Goal: Task Accomplishment & Management: Complete application form

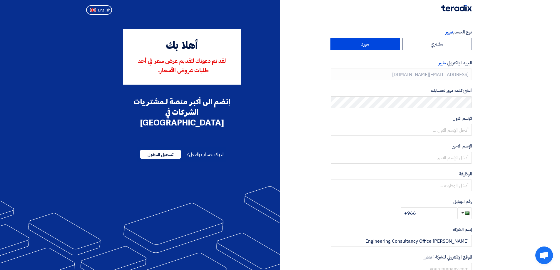
type input "[PHONE_NUMBER]"
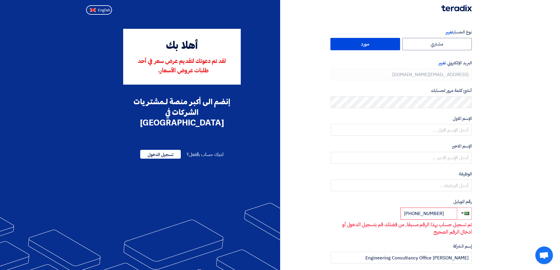
click at [457, 9] on img at bounding box center [457, 8] width 31 height 7
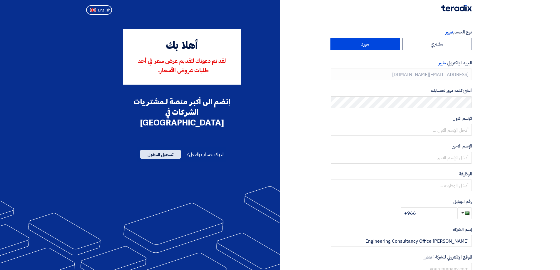
click at [152, 150] on span "تسجيل الدخول" at bounding box center [160, 154] width 41 height 9
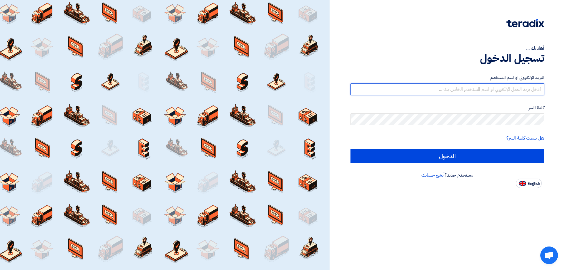
type input "[EMAIL_ADDRESS][DOMAIN_NAME]"
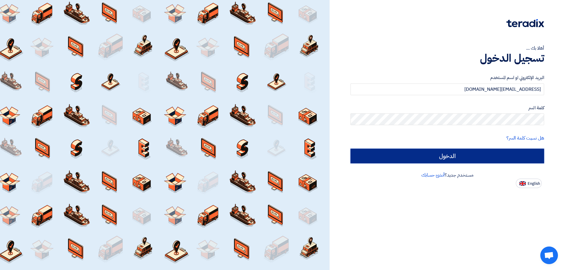
click at [480, 157] on input "الدخول" at bounding box center [447, 156] width 194 height 15
type input "Sign in"
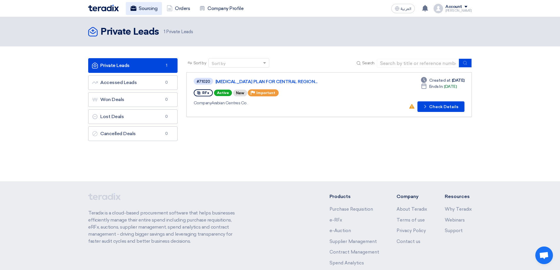
click at [409, 7] on span "العربية" at bounding box center [406, 9] width 11 height 4
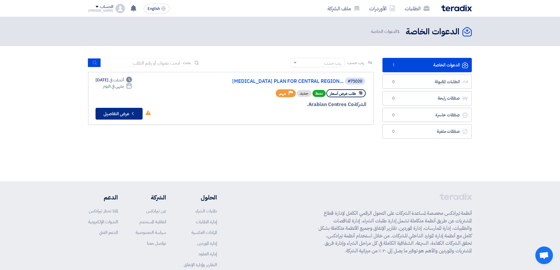
click at [117, 120] on button "Check details عرض التفاصيل" at bounding box center [119, 114] width 47 height 12
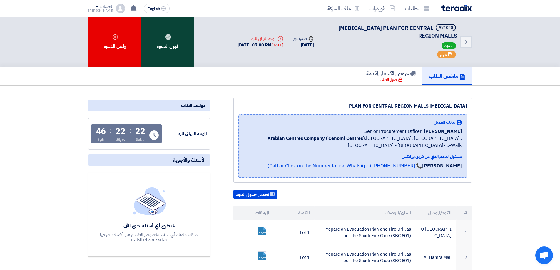
click at [166, 36] on use at bounding box center [168, 37] width 6 height 6
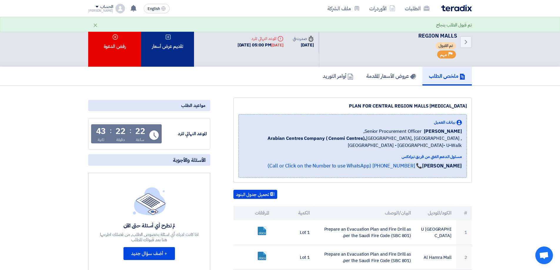
click at [177, 49] on div "تقديم عرض أسعار" at bounding box center [167, 42] width 53 height 50
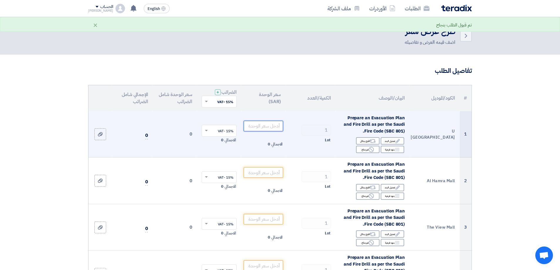
click at [260, 124] on input "number" at bounding box center [264, 126] width 40 height 11
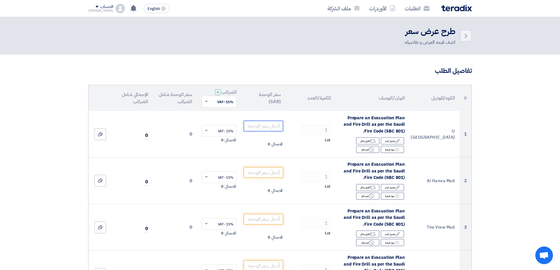
type input "3"
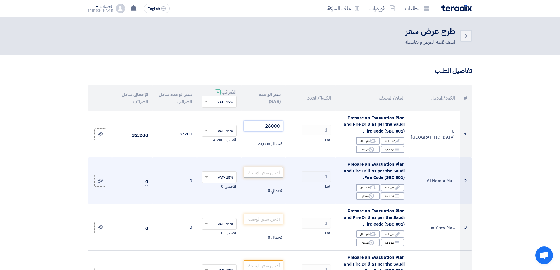
type input "28000"
click at [270, 175] on input "number" at bounding box center [264, 172] width 40 height 11
paste input "28000"
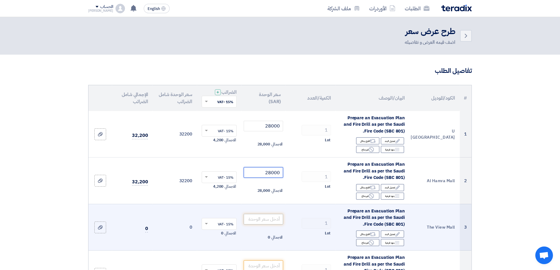
type input "28000"
click at [268, 219] on input "number" at bounding box center [264, 219] width 40 height 11
paste input "28000"
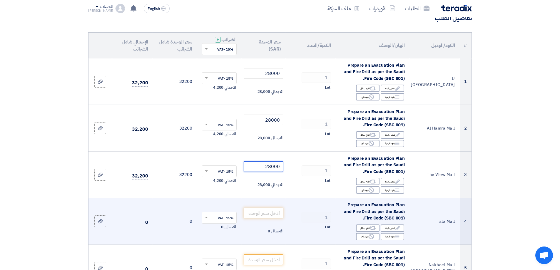
scroll to position [59, 0]
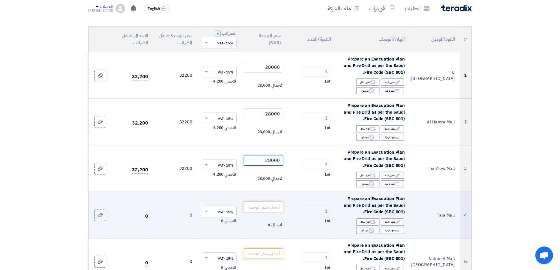
type input "28000"
click at [266, 207] on input "number" at bounding box center [264, 207] width 40 height 11
paste input "28000"
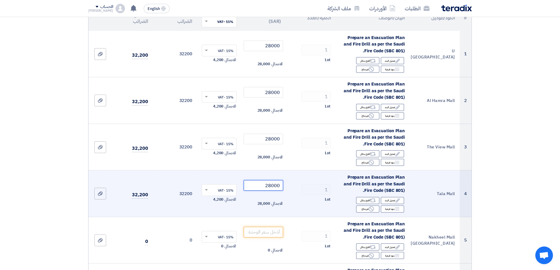
scroll to position [118, 0]
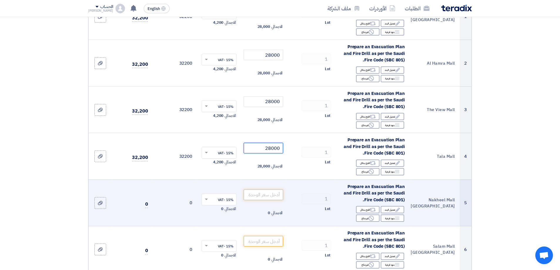
type input "28000"
click at [269, 195] on input "number" at bounding box center [264, 195] width 40 height 11
paste input "28000"
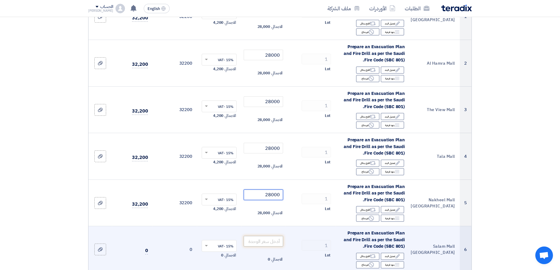
type input "28000"
click at [266, 238] on input "number" at bounding box center [264, 241] width 40 height 11
paste input "28000"
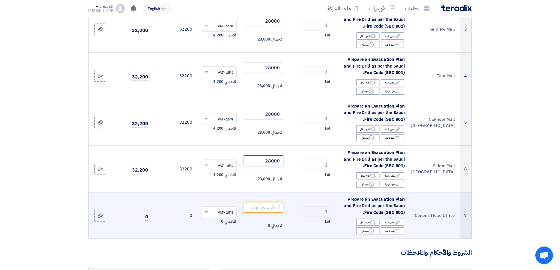
scroll to position [235, 0]
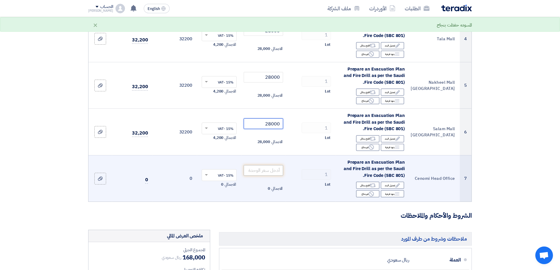
type input "28000"
click at [273, 172] on input "number" at bounding box center [264, 170] width 40 height 11
paste input "28000"
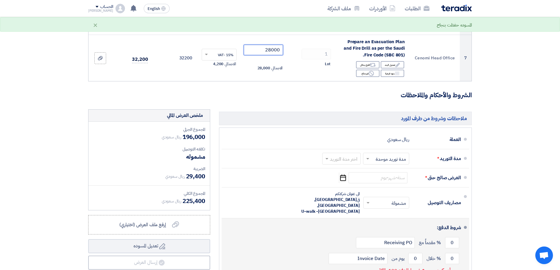
scroll to position [412, 0]
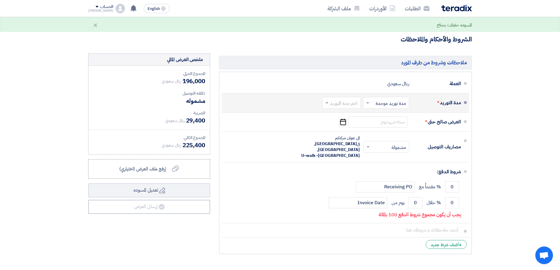
type input "28000"
click at [388, 105] on input "text" at bounding box center [385, 103] width 43 height 9
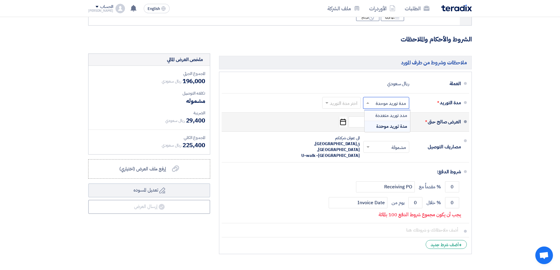
click at [387, 116] on span "مدد توريد متعددة" at bounding box center [392, 115] width 32 height 7
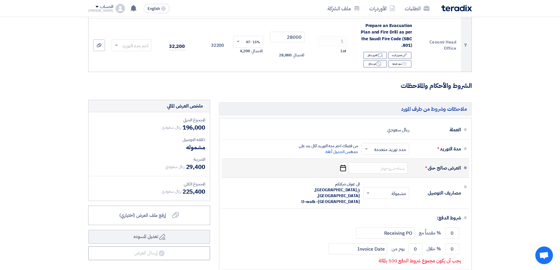
scroll to position [455, 0]
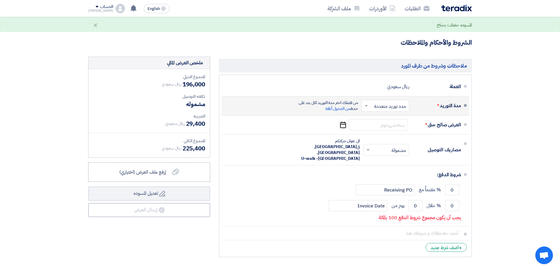
click at [385, 108] on input "text" at bounding box center [384, 106] width 45 height 9
click at [385, 131] on span "مدة توريد موحدة" at bounding box center [392, 129] width 30 height 7
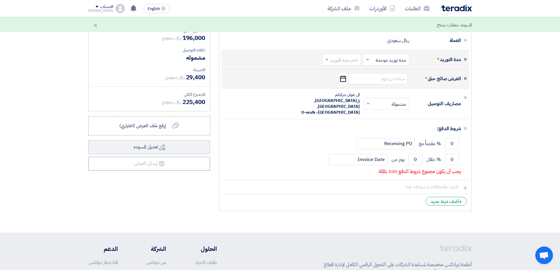
scroll to position [412, 0]
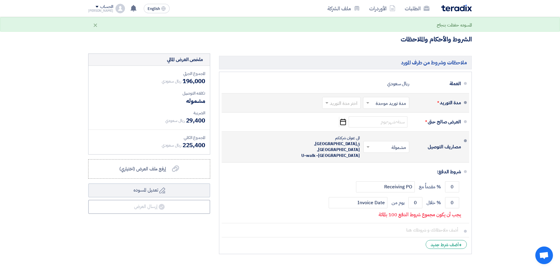
click at [380, 143] on input "text" at bounding box center [385, 147] width 43 height 9
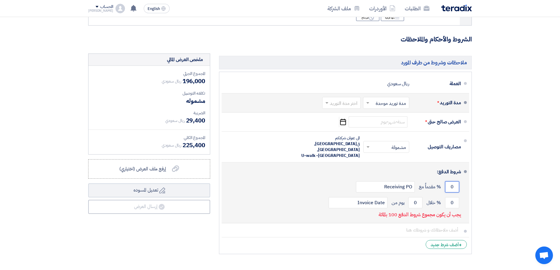
click at [452, 182] on input "0" at bounding box center [452, 187] width 14 height 11
click at [451, 182] on input "0" at bounding box center [452, 187] width 14 height 11
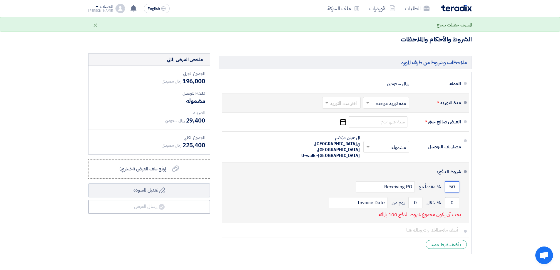
type input "50"
click at [452, 197] on input "0" at bounding box center [452, 202] width 14 height 11
type input "50"
click at [411, 197] on input "0" at bounding box center [416, 202] width 14 height 11
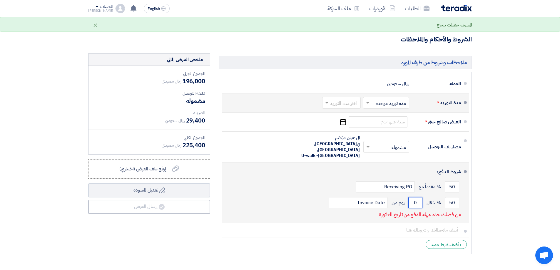
click at [416, 197] on input "0" at bounding box center [416, 202] width 14 height 11
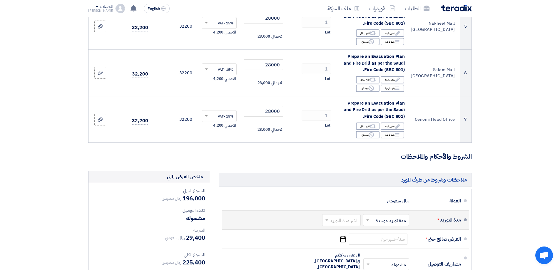
scroll to position [294, 0]
type input "30"
click at [350, 223] on input "text" at bounding box center [341, 221] width 36 height 9
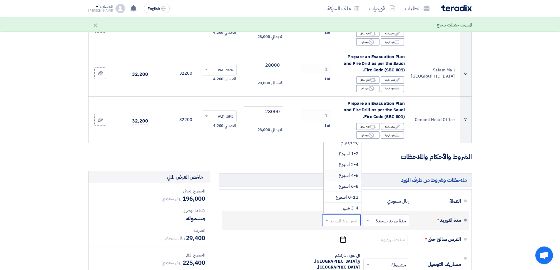
scroll to position [29, 0]
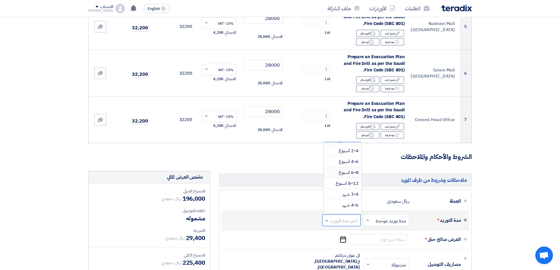
click at [354, 172] on span "6-8 اسبوع" at bounding box center [349, 172] width 20 height 7
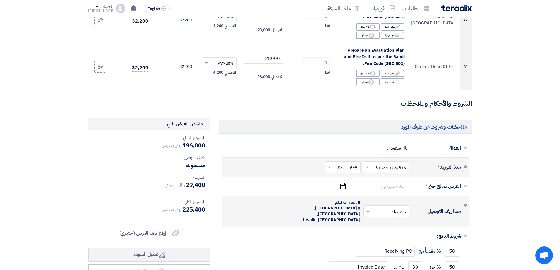
scroll to position [353, 0]
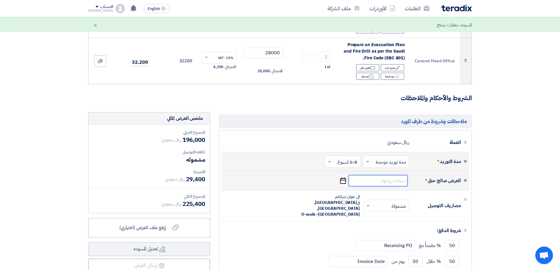
click at [393, 181] on input at bounding box center [378, 180] width 59 height 11
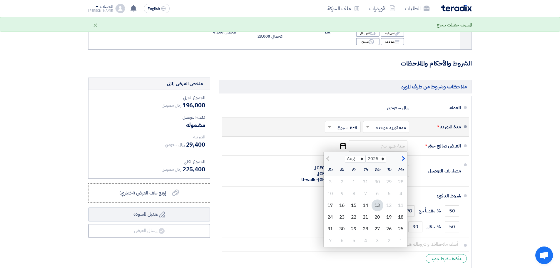
scroll to position [412, 0]
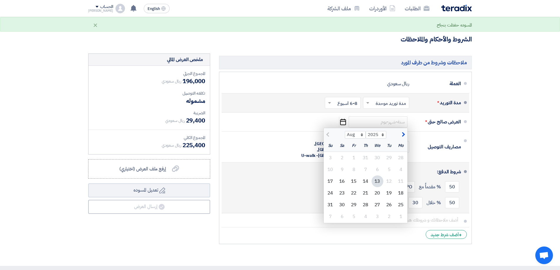
click at [340, 204] on div "30" at bounding box center [343, 205] width 12 height 12
type input "8/30/2025"
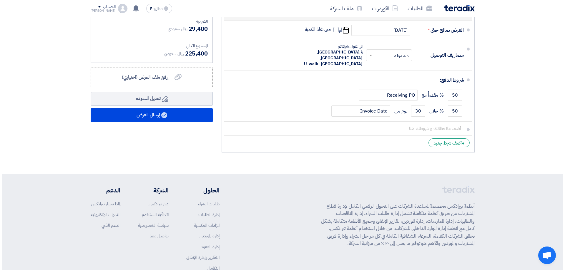
scroll to position [419, 0]
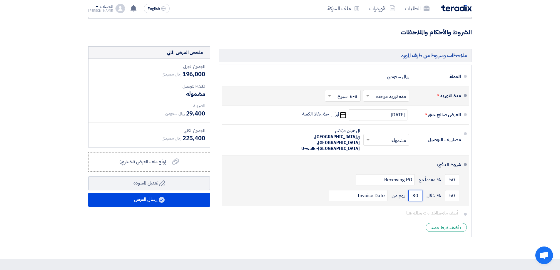
click at [418, 190] on input "30" at bounding box center [416, 195] width 14 height 11
click at [393, 174] on input "Receiving PO" at bounding box center [385, 179] width 59 height 11
click at [415, 190] on input "30" at bounding box center [416, 195] width 14 height 11
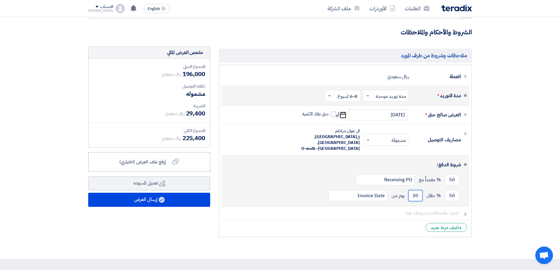
click at [415, 190] on input "30" at bounding box center [416, 195] width 14 height 11
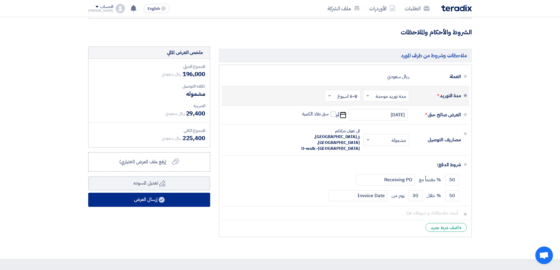
click at [189, 199] on button "إرسال العرض" at bounding box center [149, 200] width 122 height 14
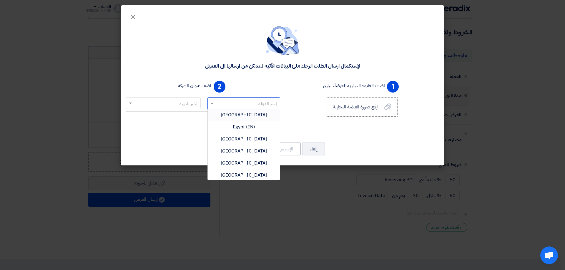
click at [238, 103] on input "text" at bounding box center [247, 104] width 61 height 10
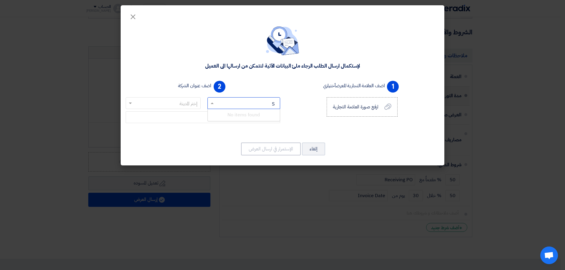
type input "SA"
click at [253, 149] on span "Saudi Arabia" at bounding box center [244, 151] width 46 height 7
click at [174, 105] on input "text" at bounding box center [166, 104] width 63 height 10
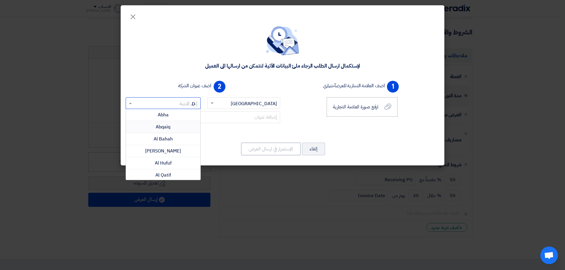
type input "DA"
click at [179, 125] on div "Dammam" at bounding box center [163, 127] width 74 height 12
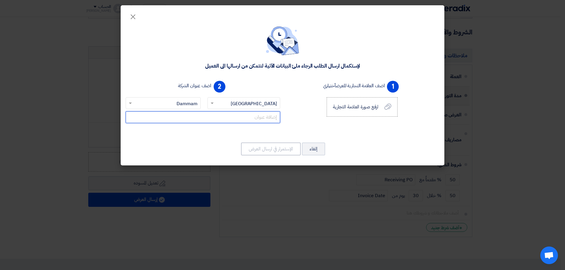
click at [259, 118] on input "text" at bounding box center [203, 118] width 154 height 12
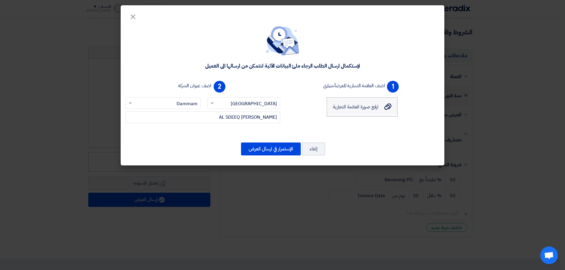
click at [368, 107] on span "ارفع صورة العلامة التجارية" at bounding box center [356, 107] width 46 height 7
click at [0, 0] on input "ارفع صورة العلامة التجارية ارفع صورة العلامة التجارية" at bounding box center [0, 0] width 0 height 0
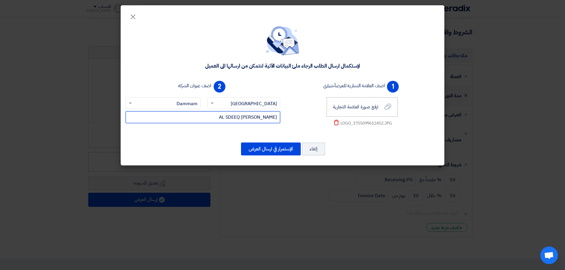
click at [237, 118] on input "ABU BAKR AL SDEEQ" at bounding box center [203, 118] width 154 height 12
click at [236, 118] on input "ABU BAKR AL SDEEQ" at bounding box center [203, 118] width 154 height 12
paste input "93H5+MJ الدمام"
type input "93H5+MJ الدمام"
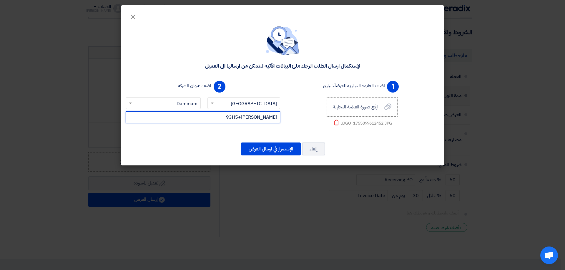
click at [255, 118] on input "93H5+MJ الدمام" at bounding box center [203, 118] width 154 height 12
type input "H"
type input "ABUBAKR AL SDEEQ , FAYSALIA , DAMMAM"
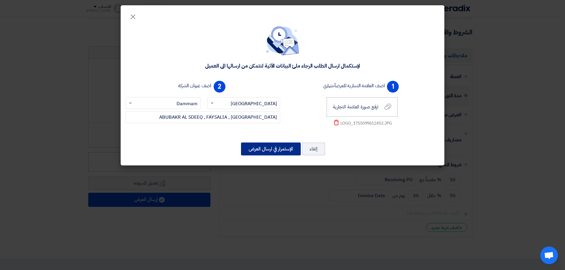
click at [262, 145] on button "الإستمرار في ارسال العرض" at bounding box center [271, 149] width 60 height 13
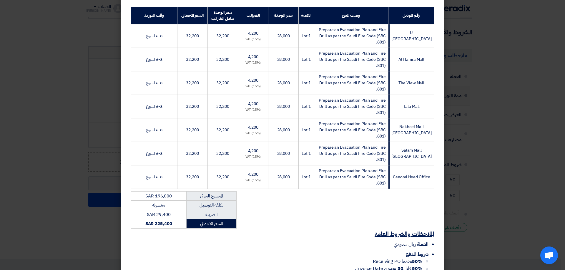
scroll to position [159, 0]
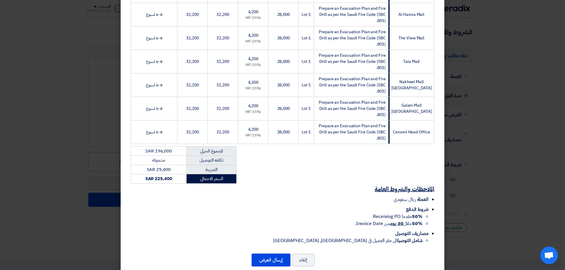
click at [297, 185] on h2 "الملاحظات والشروط العامة" at bounding box center [283, 189] width 304 height 8
click at [266, 254] on button "إرسال العرض" at bounding box center [271, 260] width 39 height 13
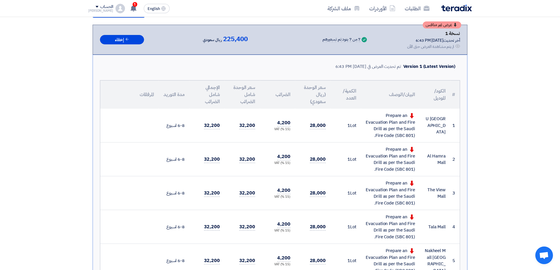
scroll to position [118, 0]
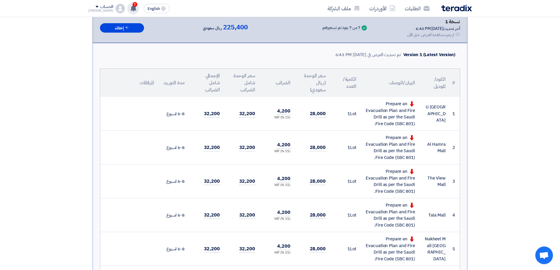
click at [131, 8] on use at bounding box center [134, 8] width 6 height 6
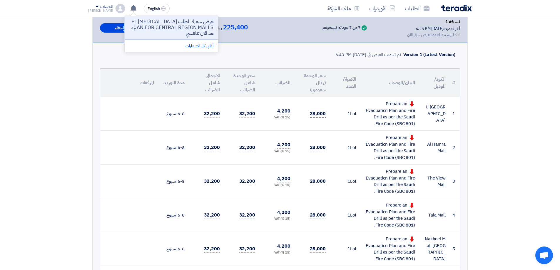
click at [312, 113] on span "28,000" at bounding box center [318, 113] width 16 height 7
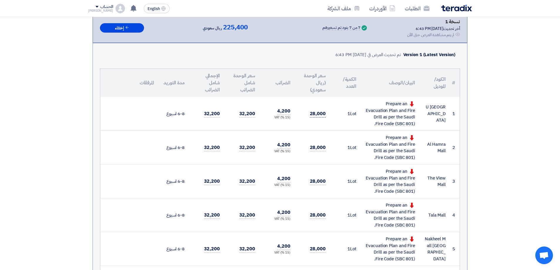
click at [312, 113] on span "28,000" at bounding box center [318, 113] width 16 height 7
click at [131, 10] on use at bounding box center [134, 8] width 6 height 6
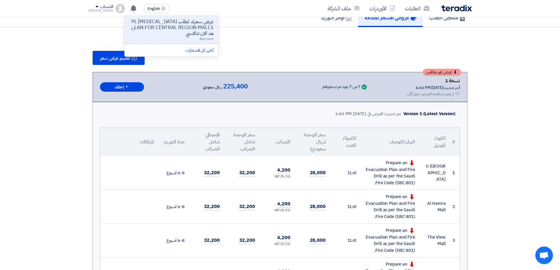
scroll to position [0, 0]
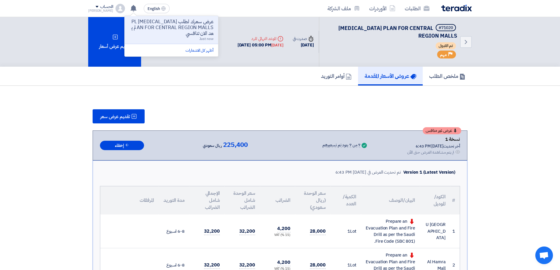
click at [390, 119] on div "تقديم عرض سعر" at bounding box center [280, 116] width 375 height 14
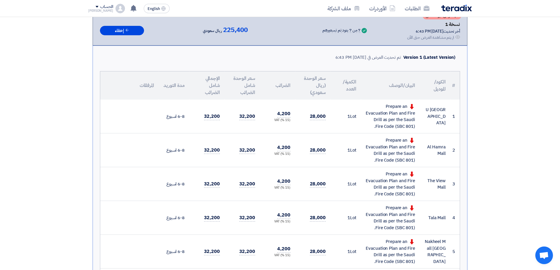
scroll to position [118, 0]
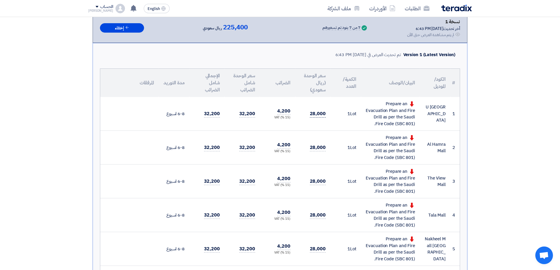
click at [315, 114] on span "28,000" at bounding box center [318, 113] width 16 height 7
click at [314, 114] on span "28,000" at bounding box center [318, 113] width 16 height 7
click at [313, 114] on span "28,000" at bounding box center [318, 113] width 16 height 7
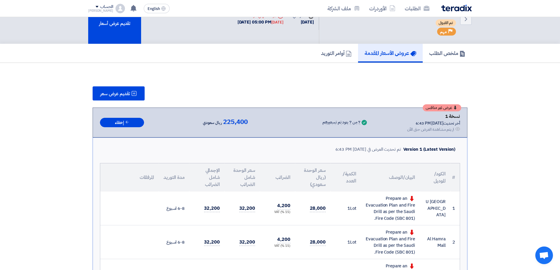
scroll to position [0, 0]
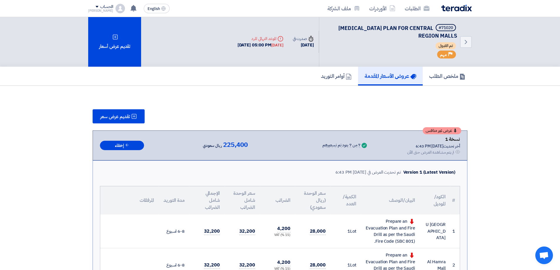
click at [337, 74] on h5 "أوامر التوريد" at bounding box center [336, 76] width 31 height 7
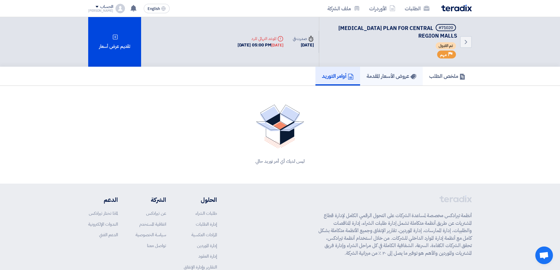
click at [377, 76] on h5 "عروض الأسعار المقدمة" at bounding box center [392, 76] width 50 height 7
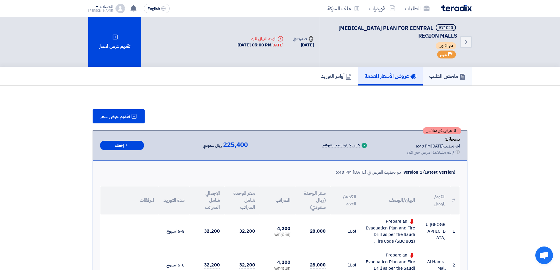
click at [440, 81] on link "ملخص الطلب" at bounding box center [447, 76] width 49 height 19
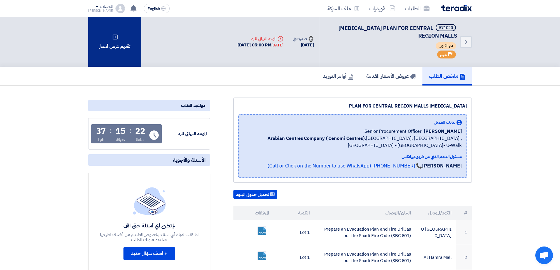
click at [122, 36] on div "تقديم عرض أسعار" at bounding box center [114, 42] width 53 height 50
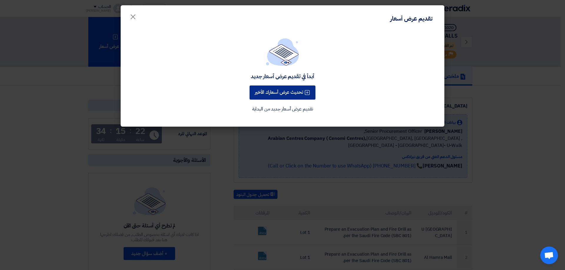
click at [286, 97] on button "تحديث عرض أسعارك الأخير" at bounding box center [282, 93] width 66 height 14
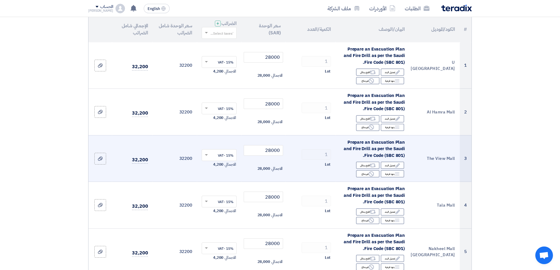
scroll to position [88, 0]
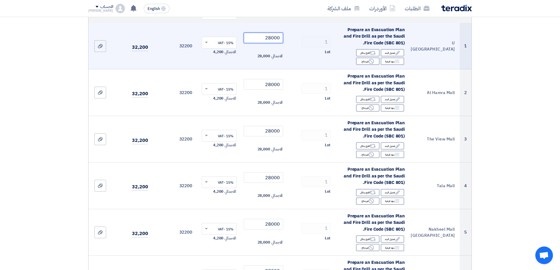
click at [263, 39] on input "28000" at bounding box center [264, 38] width 40 height 11
click at [262, 39] on input "28000" at bounding box center [264, 38] width 40 height 11
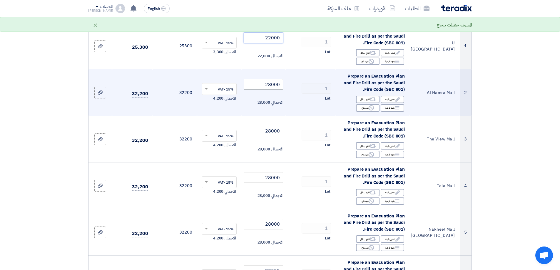
type input "22000"
click at [271, 86] on input "28000" at bounding box center [264, 84] width 40 height 11
paste input "2"
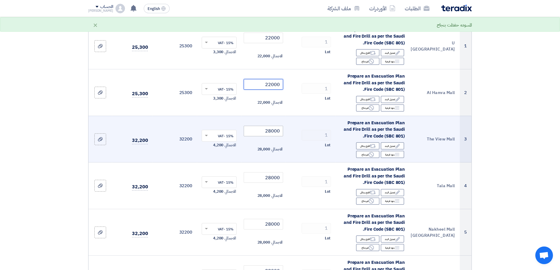
type input "22000"
click at [271, 132] on input "28000" at bounding box center [264, 131] width 40 height 11
paste input "22000"
click at [268, 131] on input "2822000000" at bounding box center [264, 131] width 40 height 11
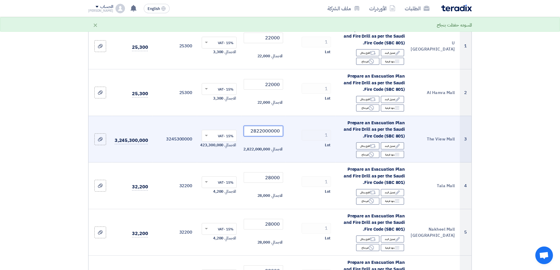
click at [268, 131] on input "2822000000" at bounding box center [264, 131] width 40 height 11
paste input "2"
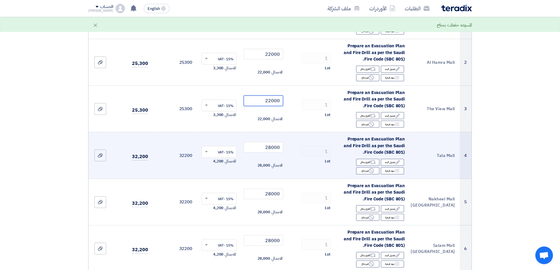
scroll to position [147, 0]
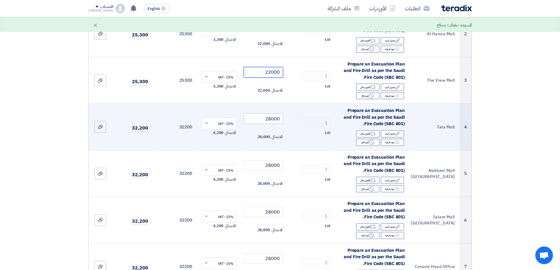
type input "22000"
click at [275, 120] on input "28000" at bounding box center [264, 119] width 40 height 11
paste input "2"
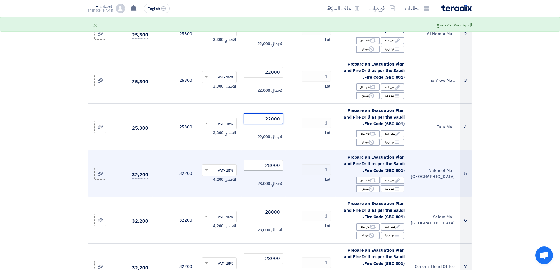
type input "22000"
click at [267, 164] on input "28000" at bounding box center [264, 165] width 40 height 11
paste input "2000"
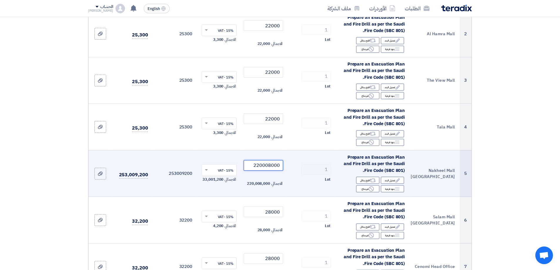
click at [269, 166] on input "220008000" at bounding box center [264, 165] width 40 height 11
paste input "number"
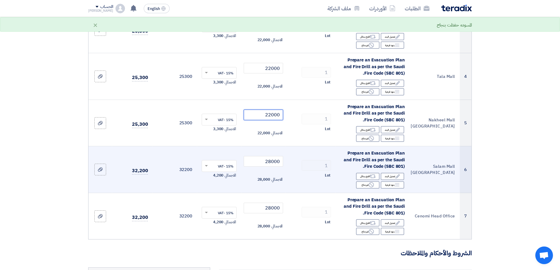
scroll to position [206, 0]
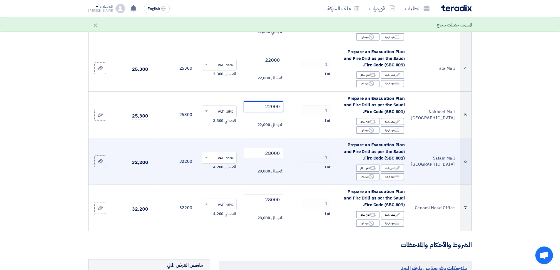
type input "22000"
click at [277, 155] on input "28000" at bounding box center [264, 153] width 40 height 11
paste input "2"
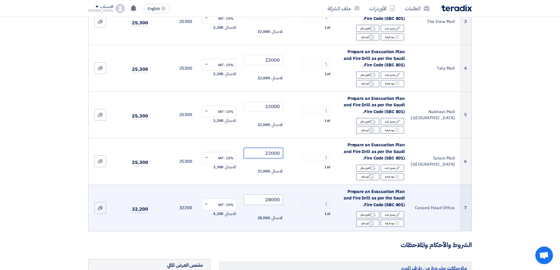
type input "22000"
click at [275, 198] on input "28000" at bounding box center [264, 200] width 40 height 11
paste input "2"
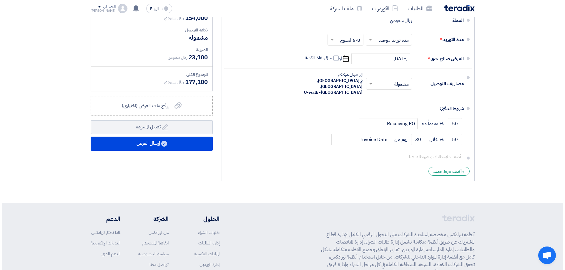
scroll to position [537, 0]
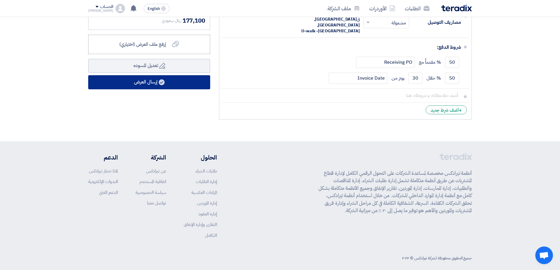
type input "22000"
click at [159, 82] on button "إرسال العرض" at bounding box center [149, 82] width 122 height 14
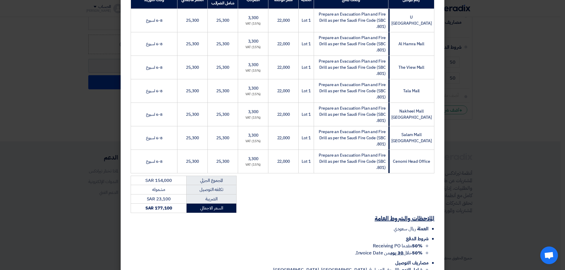
scroll to position [159, 0]
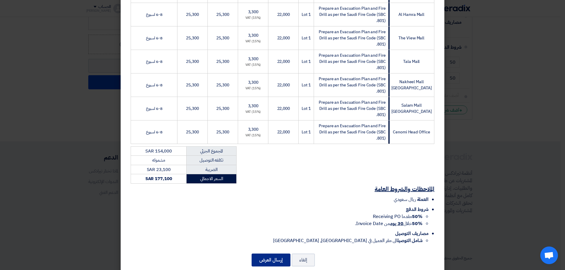
click at [276, 254] on button "إرسال العرض" at bounding box center [271, 260] width 39 height 13
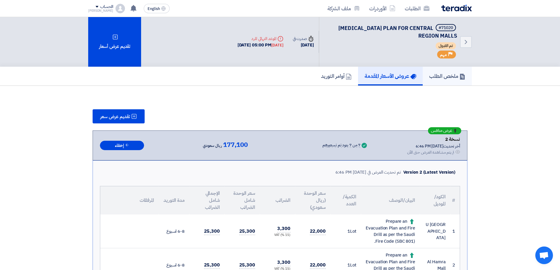
click at [442, 78] on h5 "ملخص الطلب" at bounding box center [448, 76] width 36 height 7
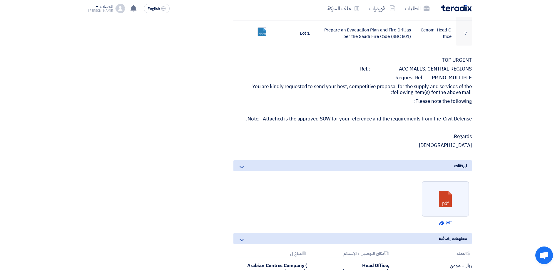
scroll to position [412, 0]
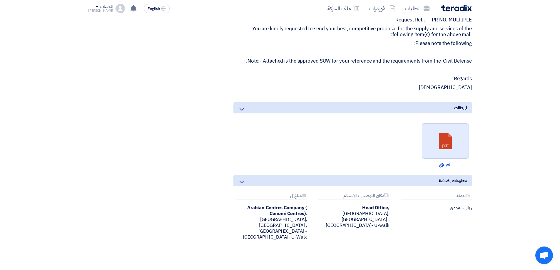
click at [442, 138] on link at bounding box center [445, 141] width 47 height 35
